Goal: Information Seeking & Learning: Learn about a topic

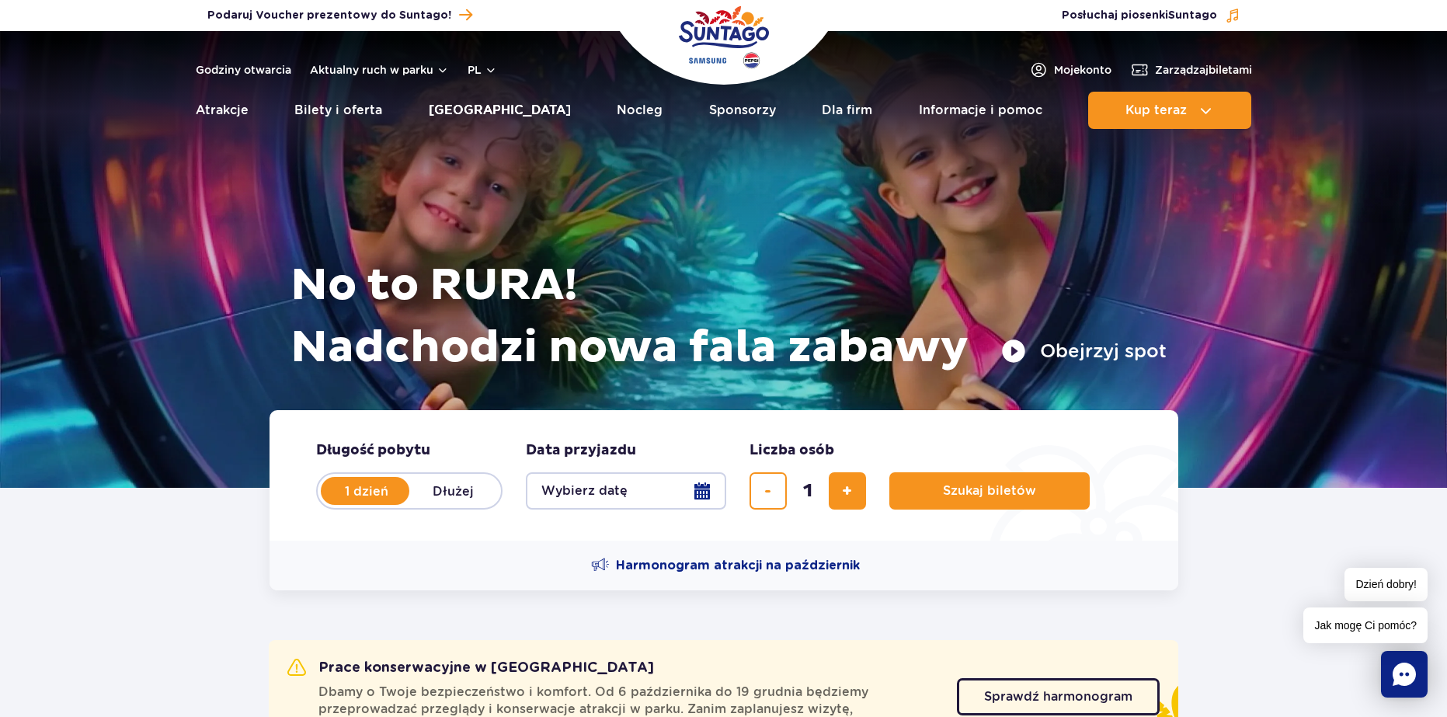
click at [479, 117] on link "[GEOGRAPHIC_DATA]" at bounding box center [500, 110] width 142 height 37
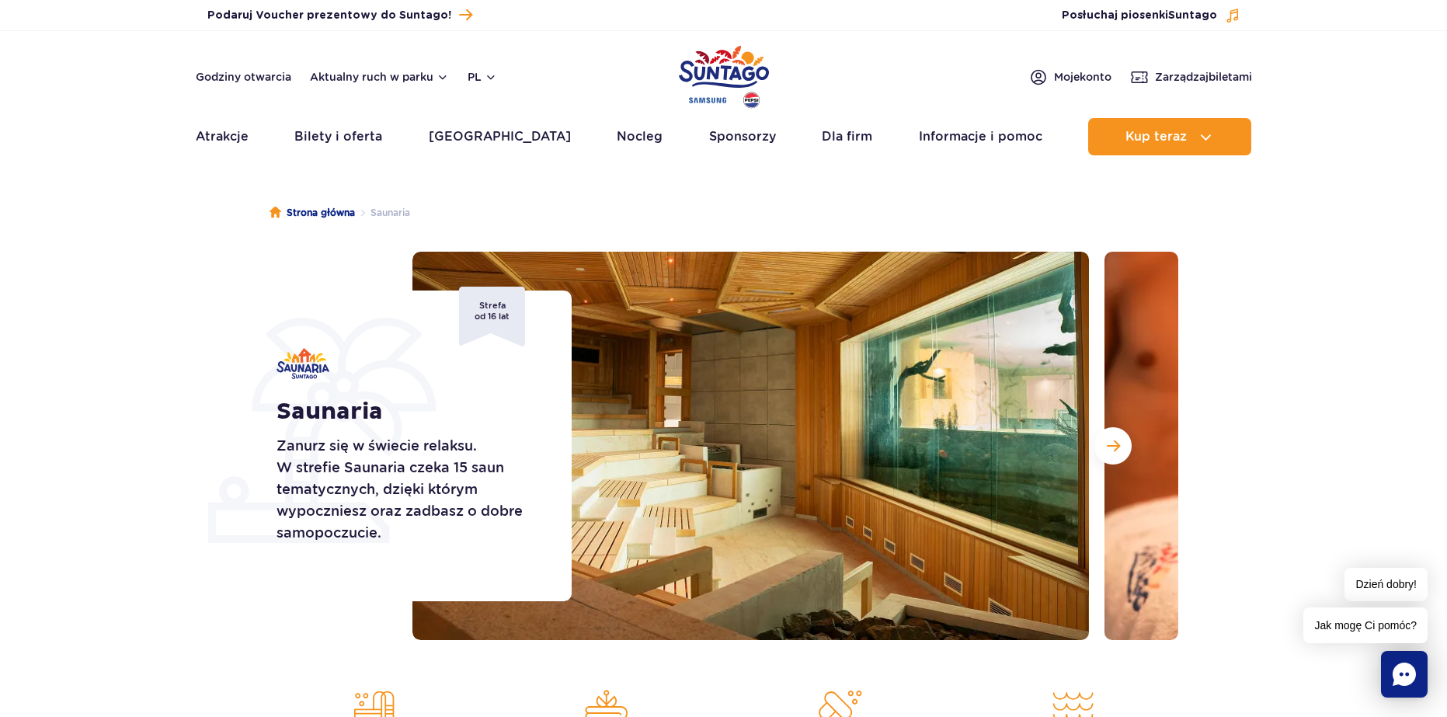
click at [1111, 409] on img at bounding box center [1442, 446] width 677 height 388
click at [1118, 438] on button "Następny slajd" at bounding box center [1112, 445] width 37 height 37
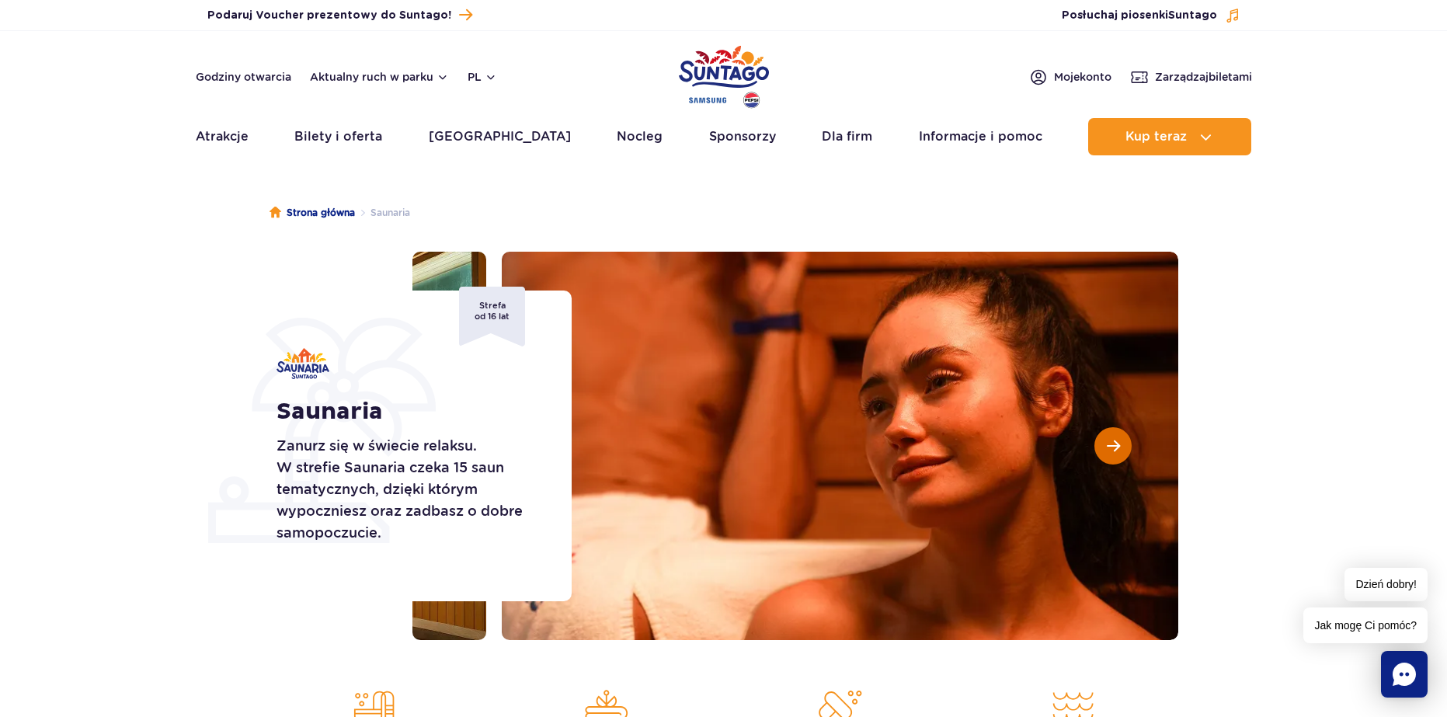
click at [1121, 442] on button "Następny slajd" at bounding box center [1112, 445] width 37 height 37
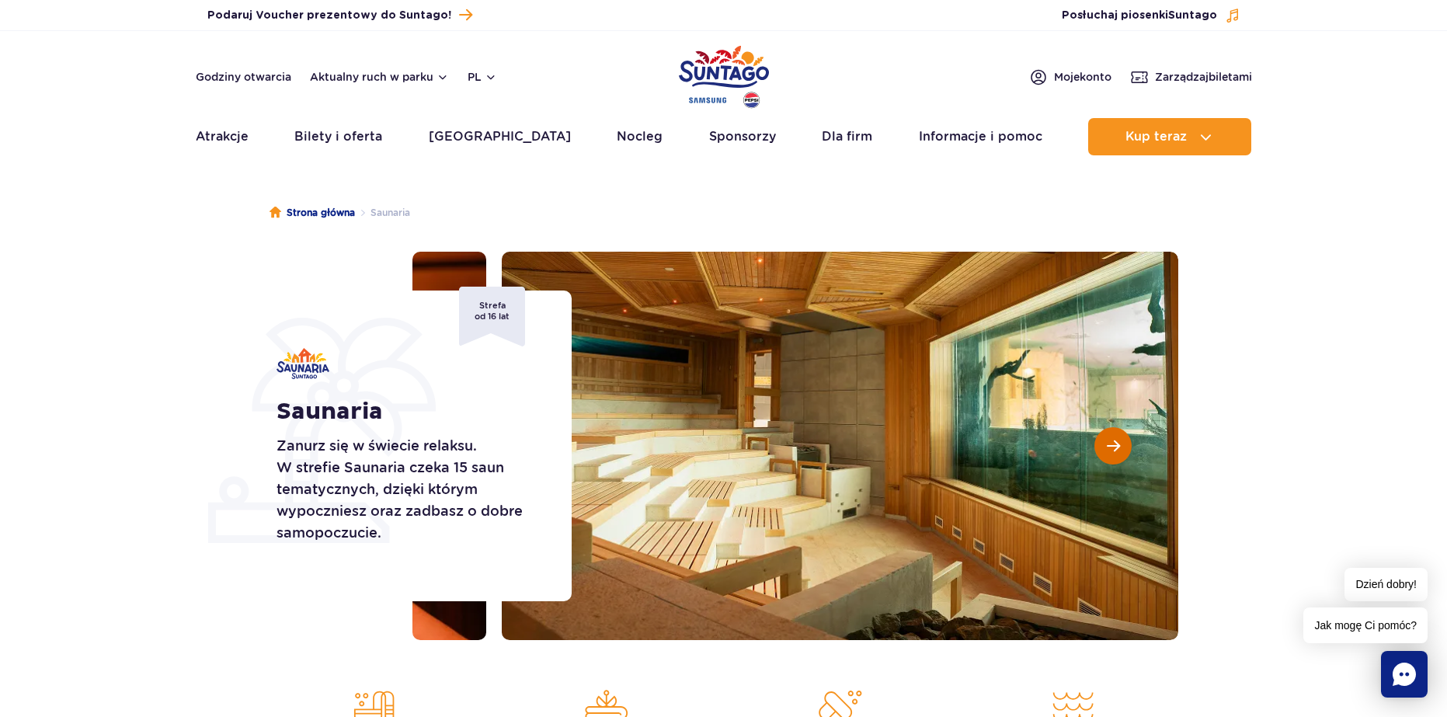
click at [1123, 444] on button "Następny slajd" at bounding box center [1112, 445] width 37 height 37
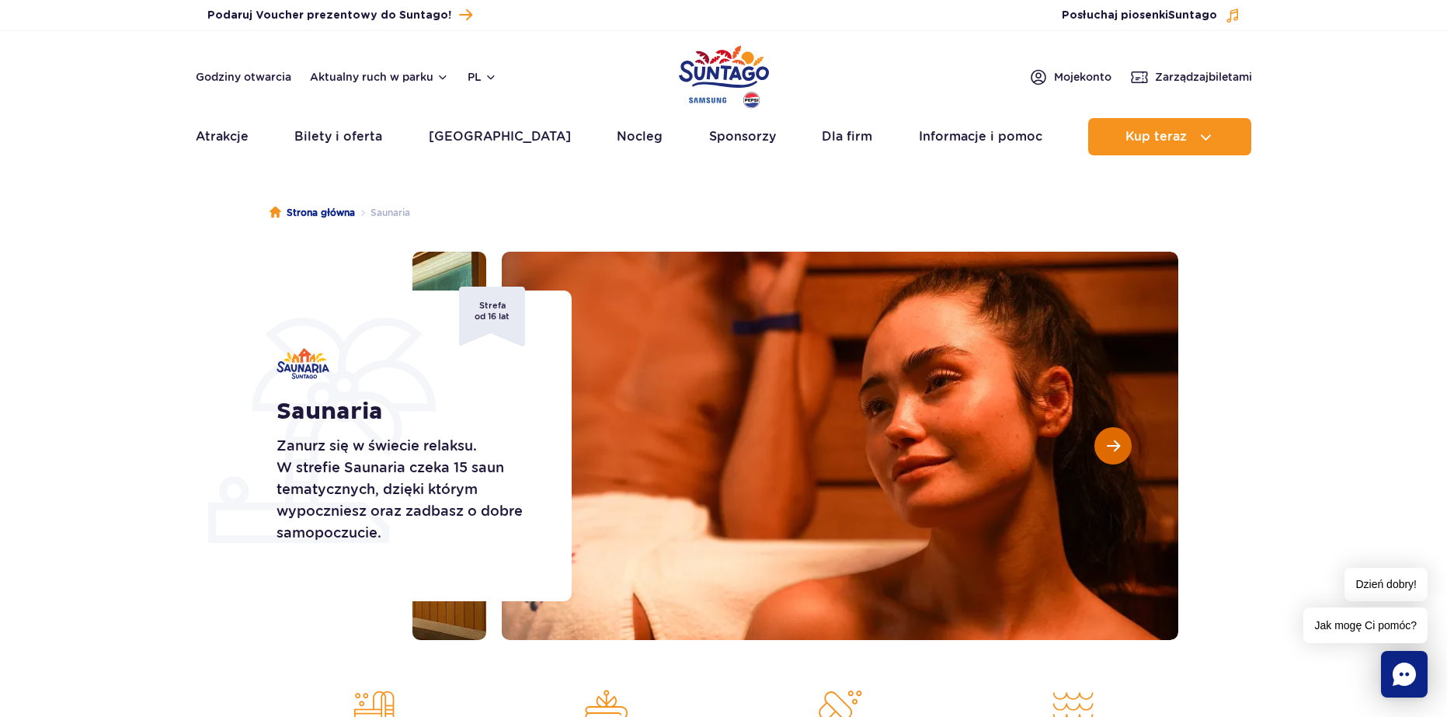
click at [1124, 445] on button "Następny slajd" at bounding box center [1112, 445] width 37 height 37
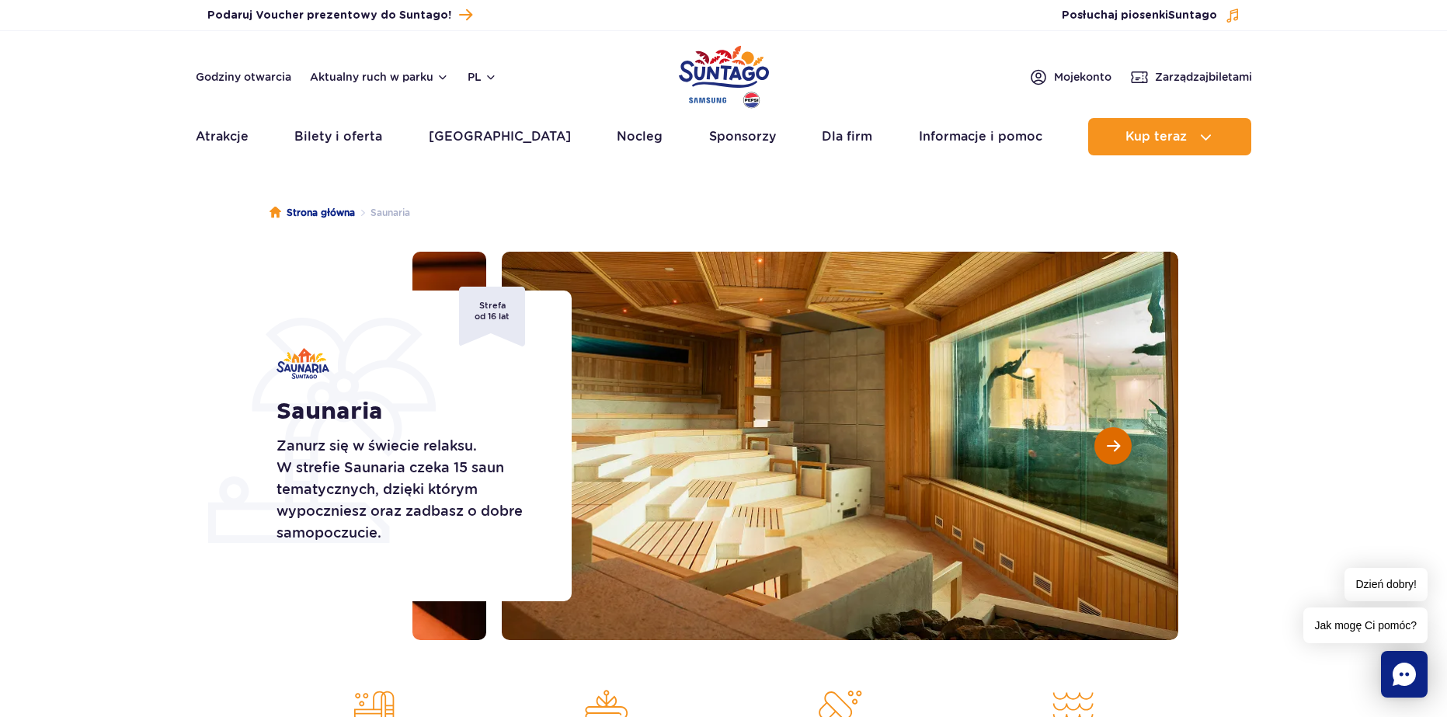
click at [1121, 444] on button "Następny slajd" at bounding box center [1112, 445] width 37 height 37
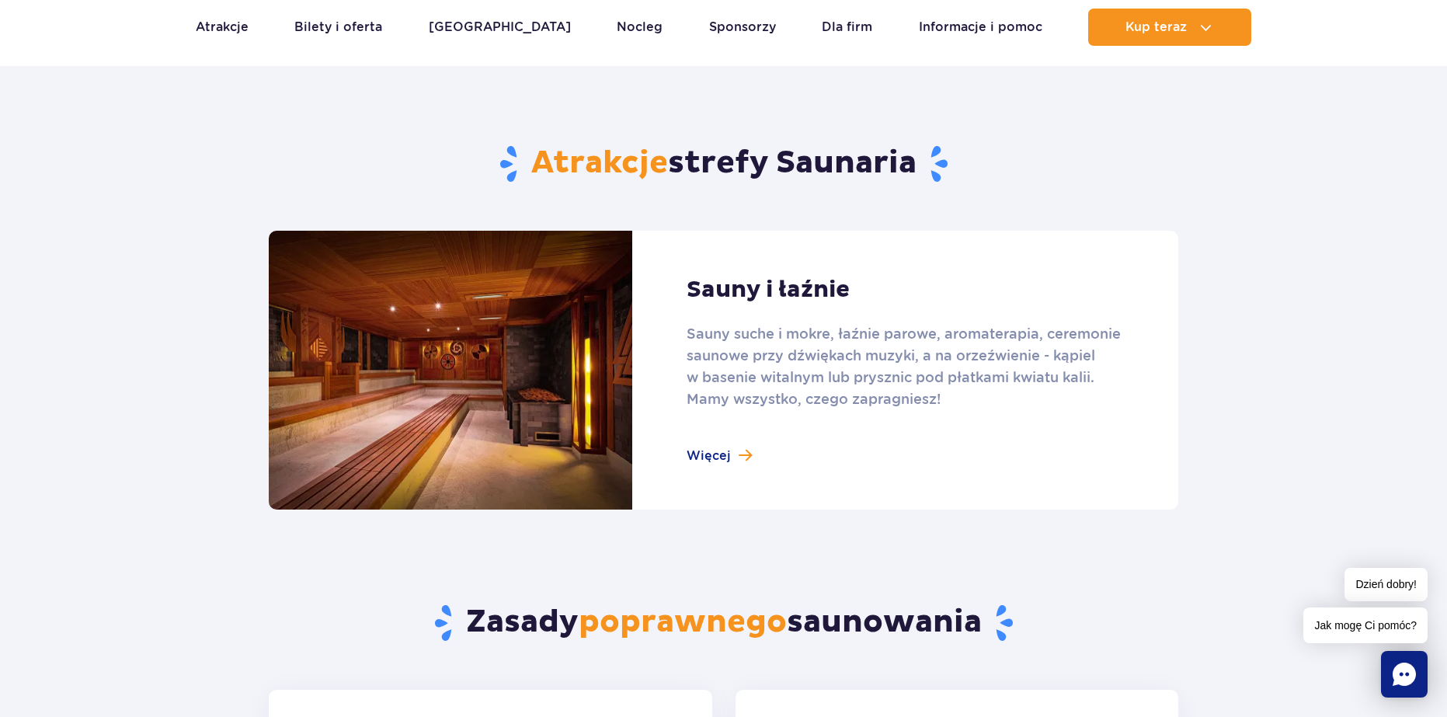
scroll to position [1035, 0]
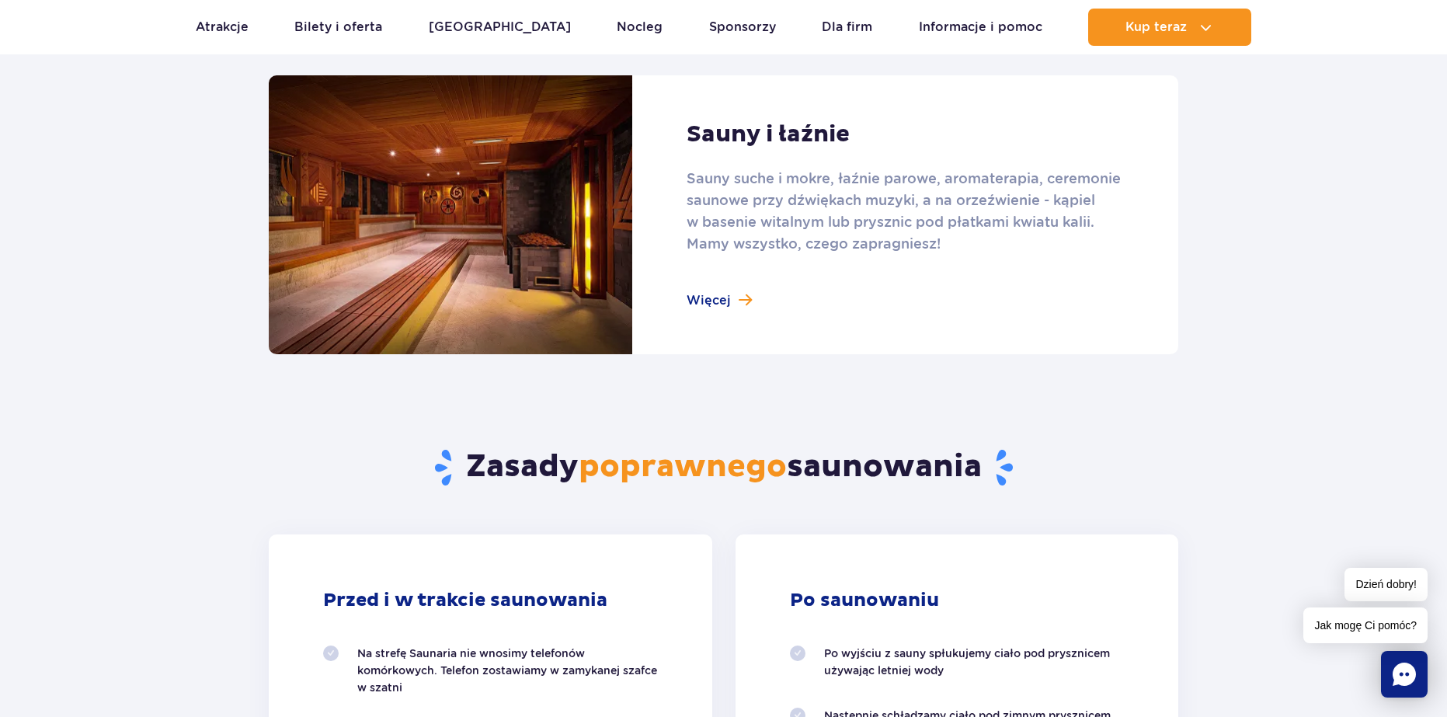
click at [711, 306] on link at bounding box center [724, 214] width 910 height 279
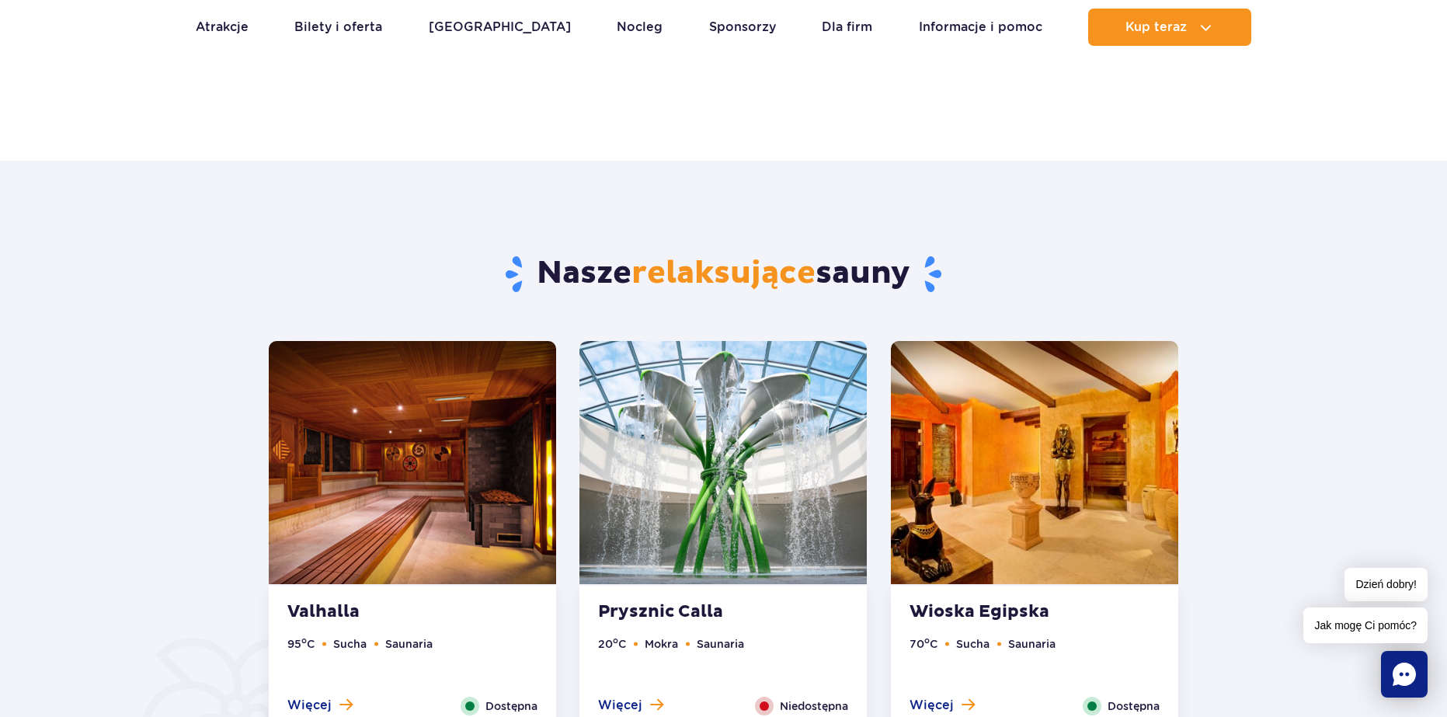
scroll to position [621, 0]
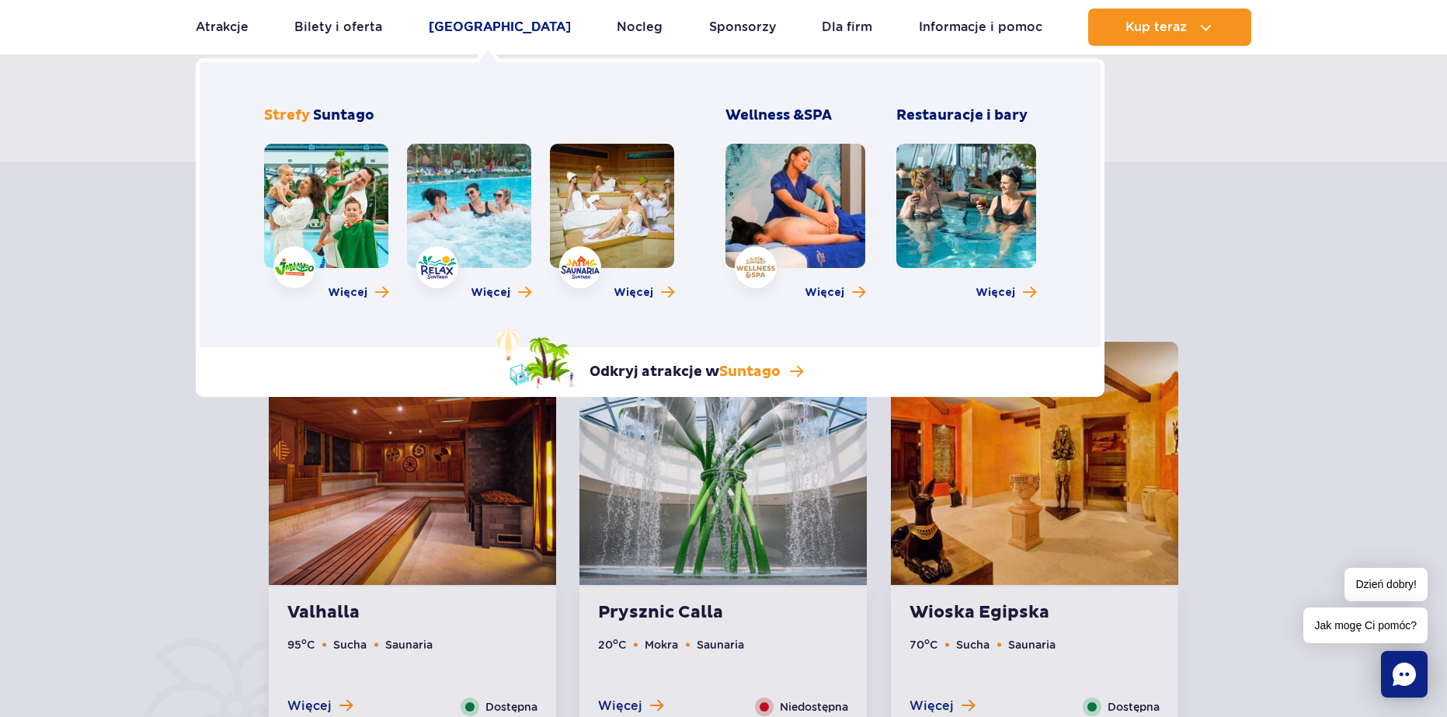
click at [470, 25] on link "[GEOGRAPHIC_DATA]" at bounding box center [500, 27] width 142 height 37
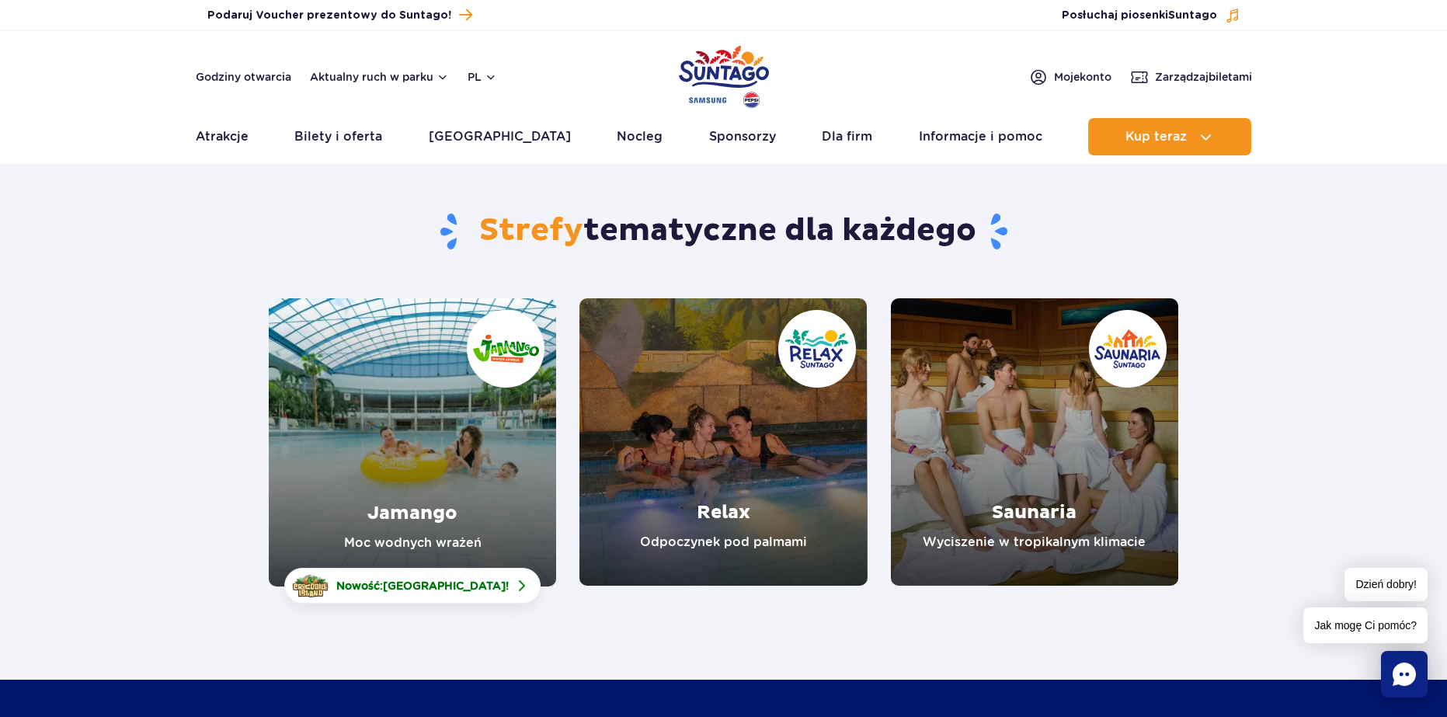
click at [462, 429] on link "Jamango" at bounding box center [412, 442] width 287 height 288
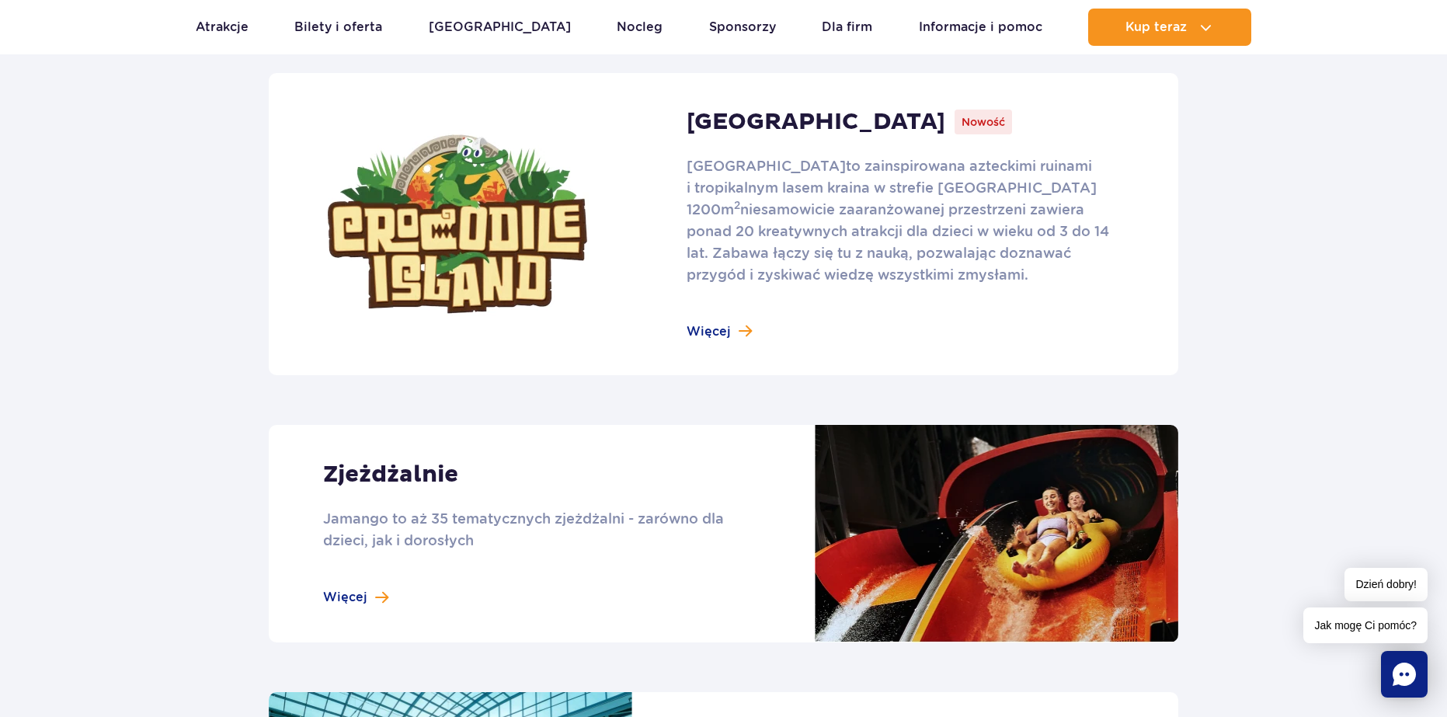
scroll to position [1035, 0]
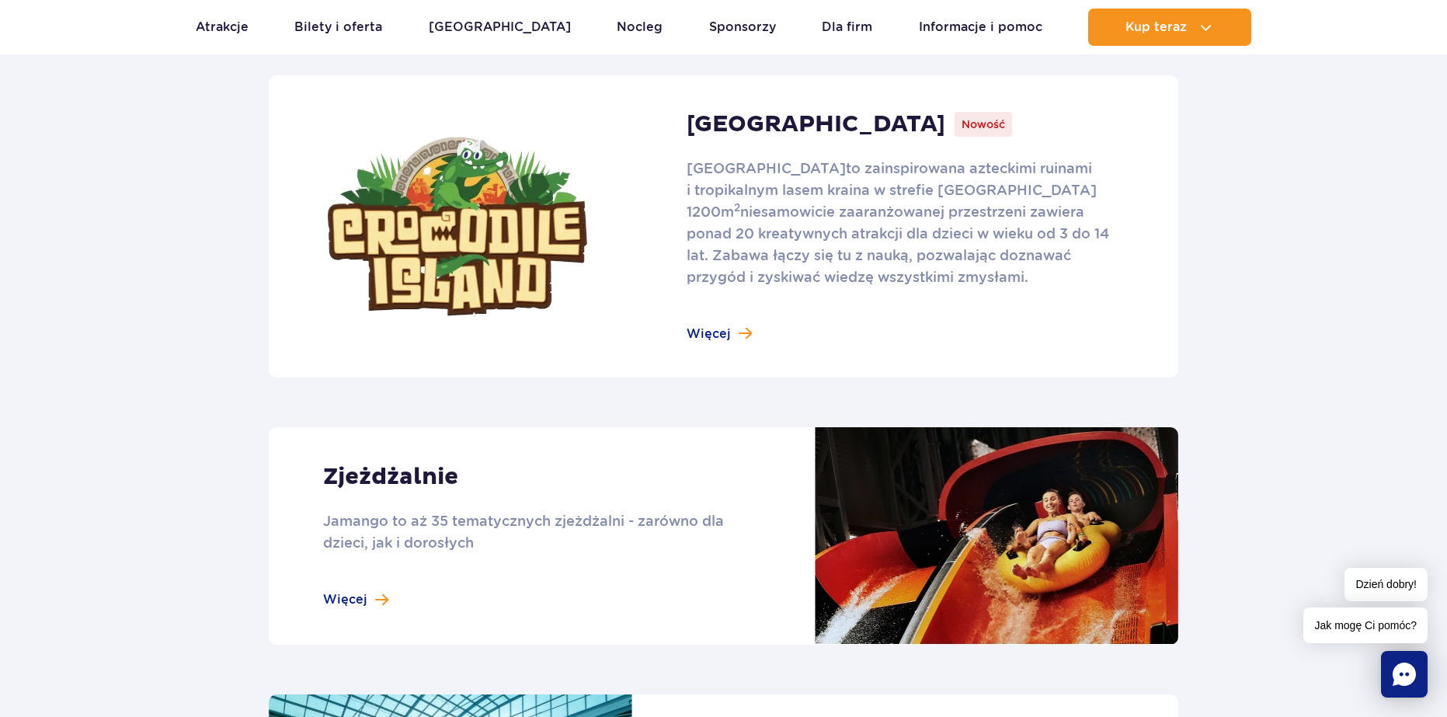
click at [485, 499] on link at bounding box center [724, 535] width 910 height 217
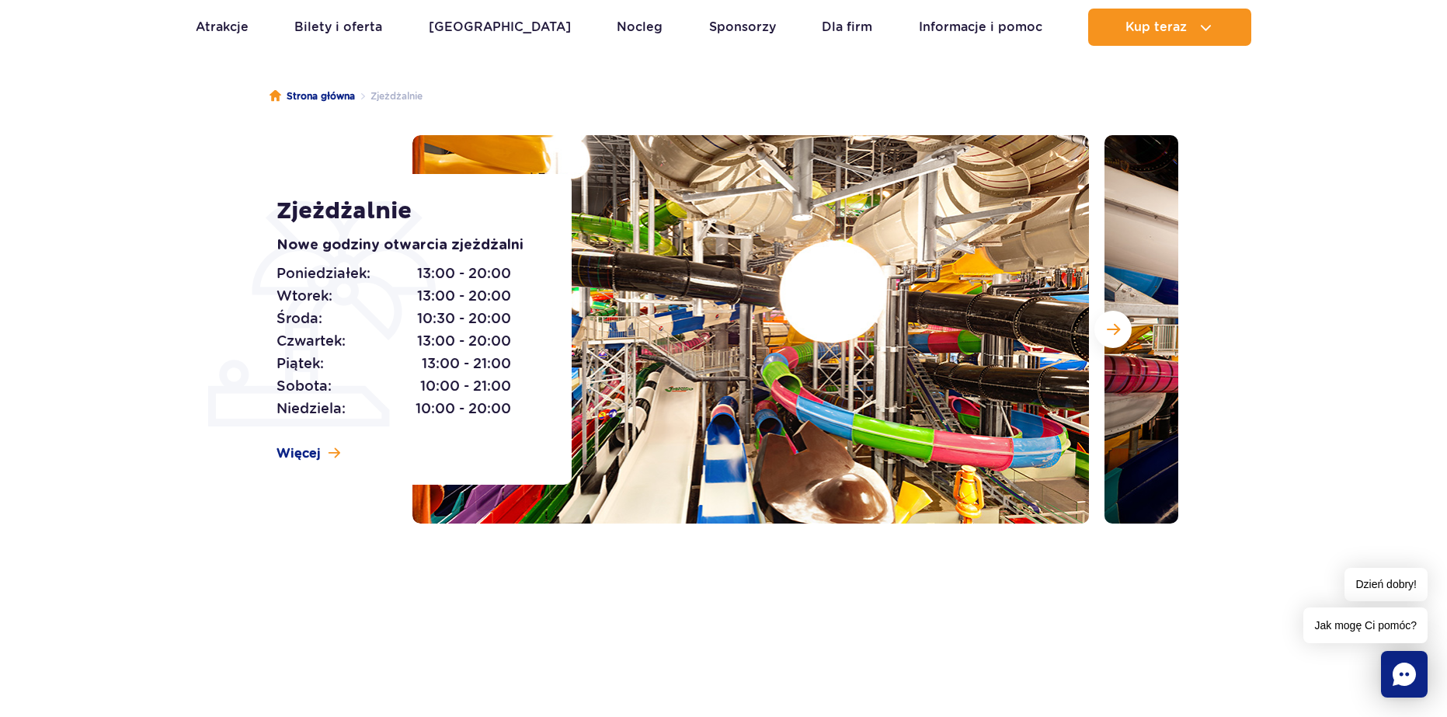
scroll to position [207, 0]
